Goal: Find specific page/section: Find specific page/section

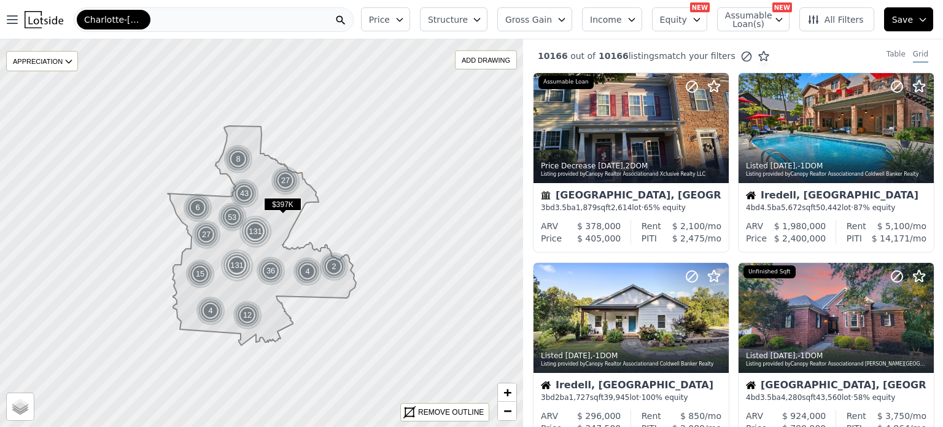
click at [204, 21] on div "Charlotte-[GEOGRAPHIC_DATA]-[GEOGRAPHIC_DATA]" at bounding box center [214, 19] width 280 height 25
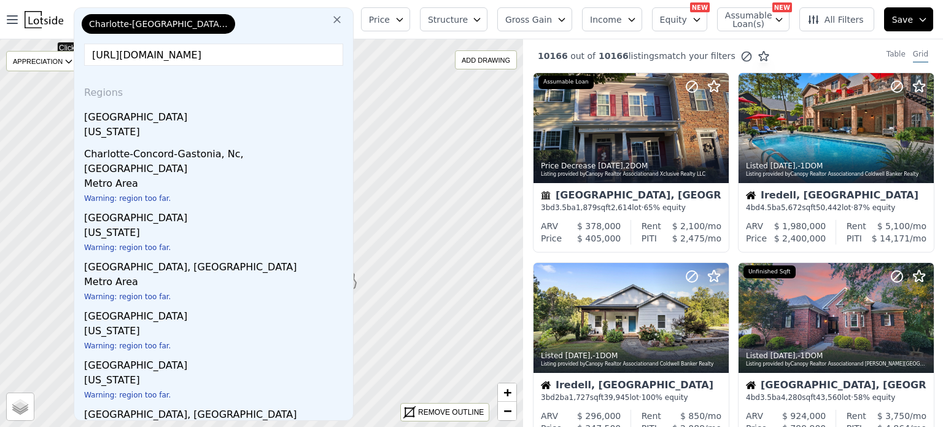
drag, startPoint x: 205, startPoint y: 50, endPoint x: 44, endPoint y: 49, distance: 160.9
click at [44, 49] on div "Open main menu Charlotte-[GEOGRAPHIC_DATA]-[GEOGRAPHIC_DATA] Charlotte-[GEOGRAP…" at bounding box center [471, 213] width 943 height 427
click at [227, 49] on input "[URL][DOMAIN_NAME]" at bounding box center [213, 55] width 259 height 22
drag, startPoint x: 254, startPoint y: 56, endPoint x: 52, endPoint y: 36, distance: 203.7
click at [52, 36] on nav "Open main menu Charlotte-[GEOGRAPHIC_DATA]-[GEOGRAPHIC_DATA] Charlotte-[GEOGRAP…" at bounding box center [178, 19] width 356 height 39
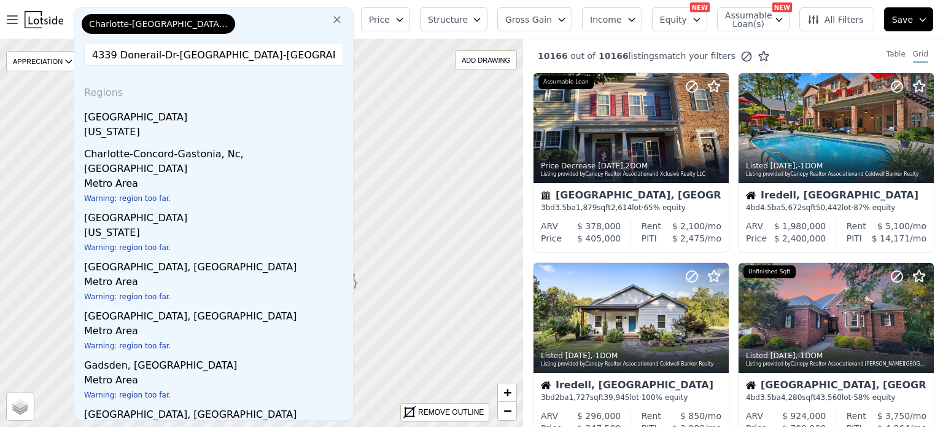
click at [155, 52] on input "4339 Donerail-Dr-[GEOGRAPHIC_DATA]-[GEOGRAPHIC_DATA]-30039/14738298_zpid/?mmlb=…" at bounding box center [213, 55] width 259 height 22
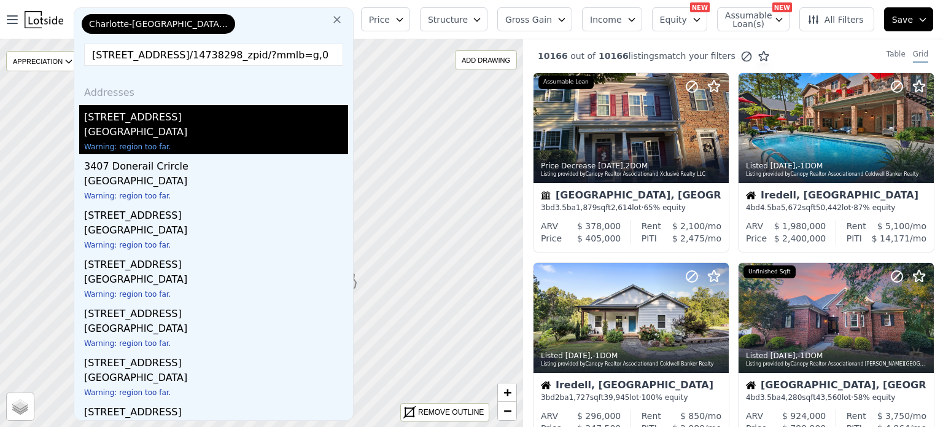
type input "[STREET_ADDRESS]/14738298_zpid/?mmlb=g,0"
click at [177, 133] on div "[GEOGRAPHIC_DATA]" at bounding box center [216, 133] width 264 height 17
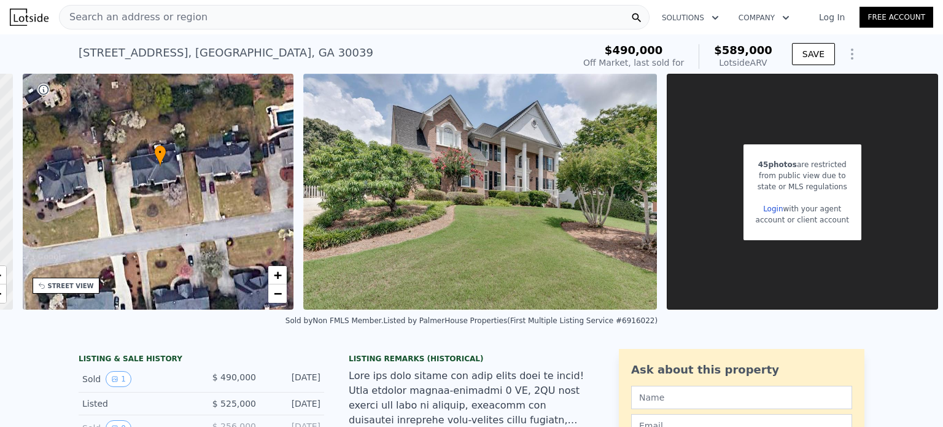
drag, startPoint x: 160, startPoint y: 233, endPoint x: 162, endPoint y: 207, distance: 25.9
click at [162, 207] on div "• + −" at bounding box center [158, 192] width 271 height 236
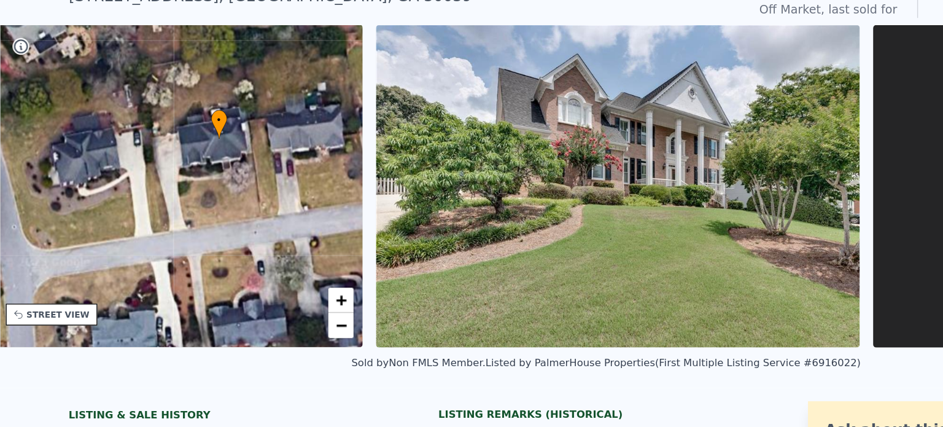
drag, startPoint x: 99, startPoint y: 206, endPoint x: 128, endPoint y: 198, distance: 30.4
click at [128, 198] on div "• + −" at bounding box center [158, 192] width 271 height 236
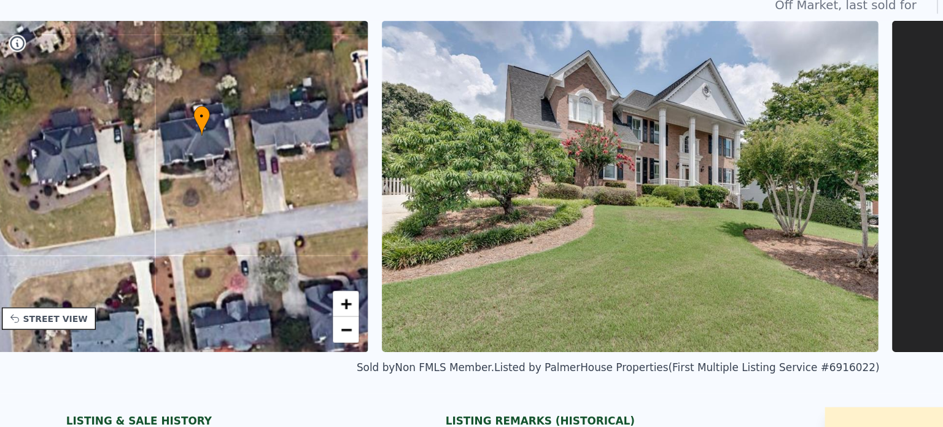
drag, startPoint x: 175, startPoint y: 184, endPoint x: 162, endPoint y: 180, distance: 13.4
click at [162, 180] on div "• + −" at bounding box center [158, 192] width 271 height 236
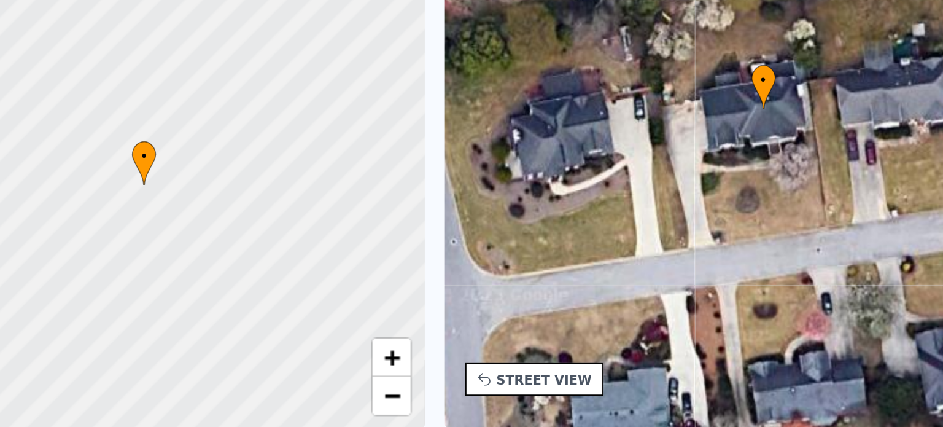
scroll to position [0, 5]
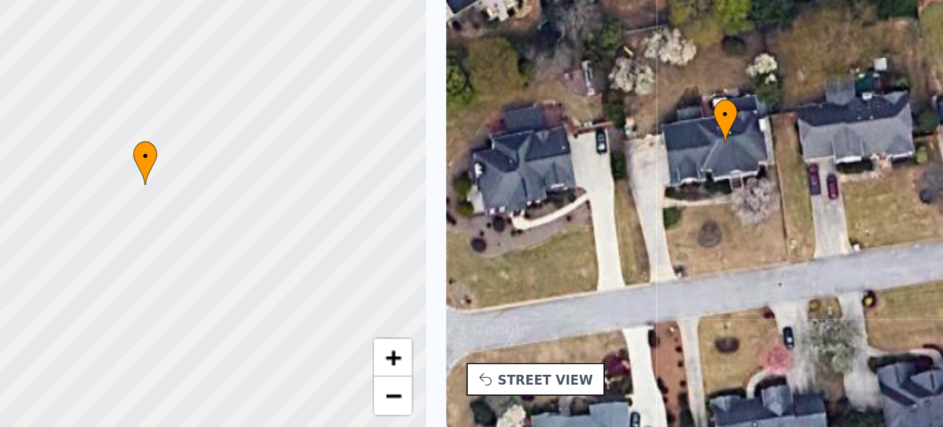
drag, startPoint x: 420, startPoint y: 208, endPoint x: 402, endPoint y: 224, distance: 24.8
click at [402, 224] on div "• + −" at bounding box center [416, 192] width 271 height 236
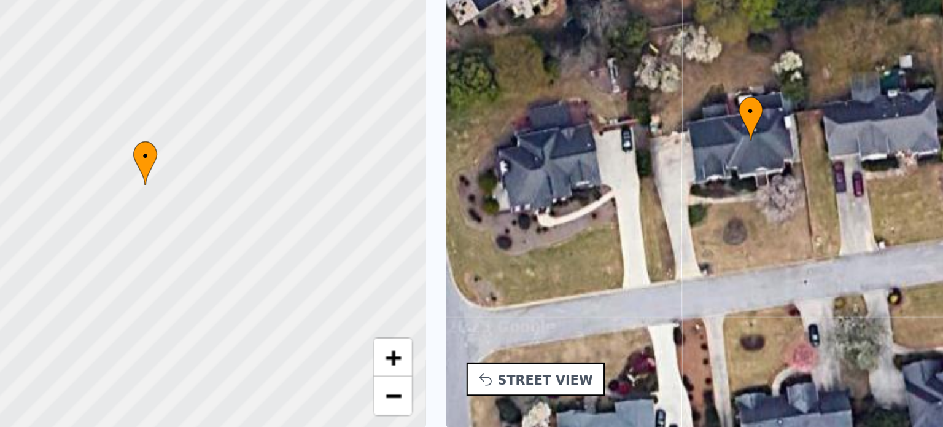
drag, startPoint x: 448, startPoint y: 202, endPoint x: 461, endPoint y: 201, distance: 12.3
click at [461, 201] on div "• + −" at bounding box center [416, 192] width 271 height 236
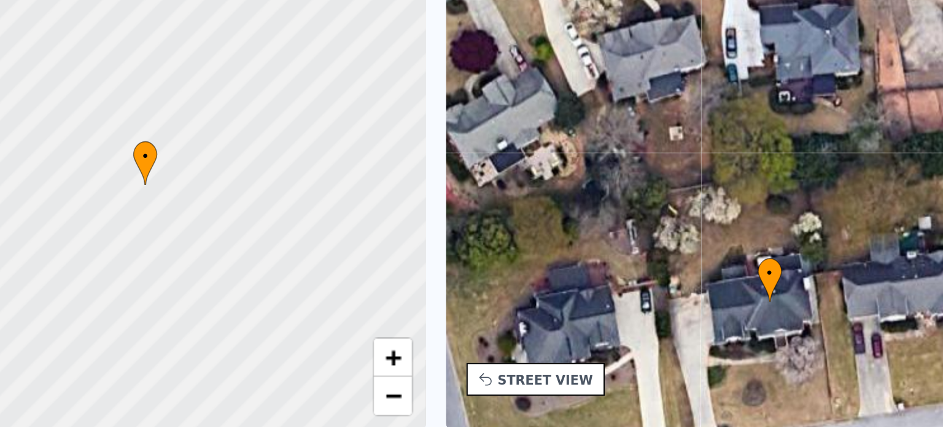
drag, startPoint x: 425, startPoint y: 171, endPoint x: 435, endPoint y: 249, distance: 79.3
click at [435, 249] on div "• + −" at bounding box center [416, 192] width 271 height 236
